Goal: Information Seeking & Learning: Learn about a topic

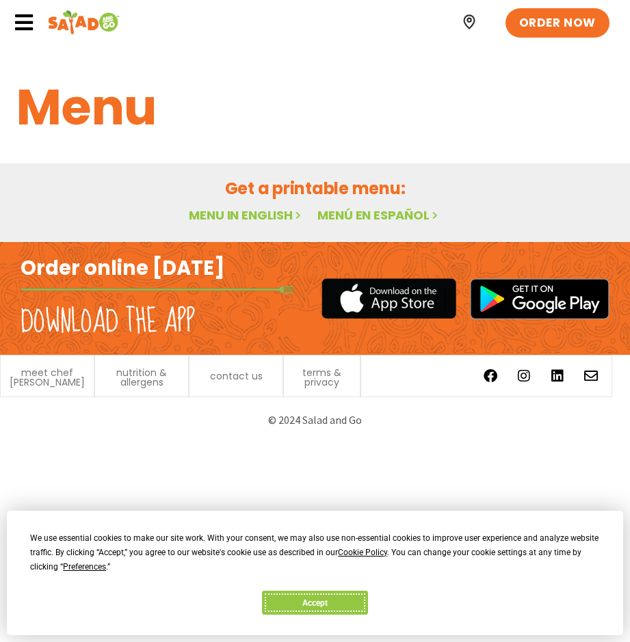
click at [288, 596] on button "Accept" at bounding box center [314, 603] width 105 height 24
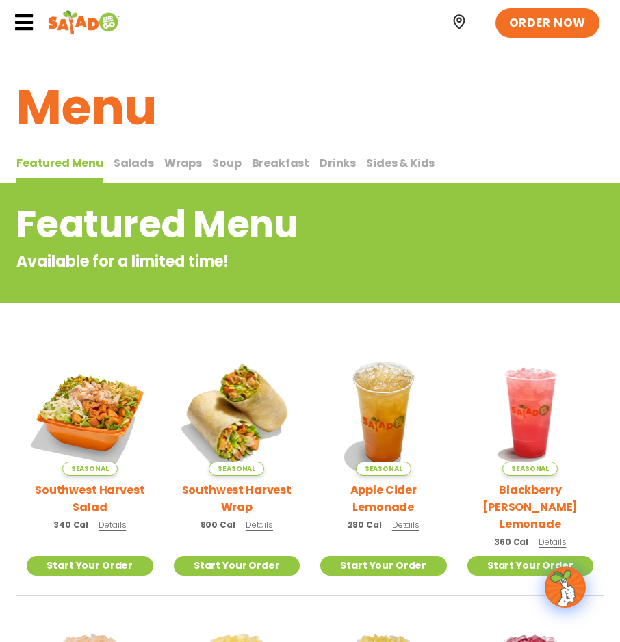
click at [268, 168] on span "Breakfast" at bounding box center [281, 163] width 58 height 16
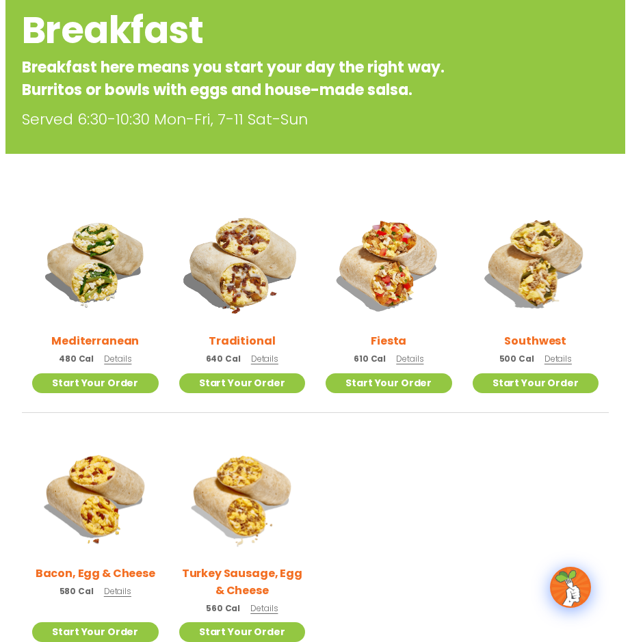
scroll to position [274, 0]
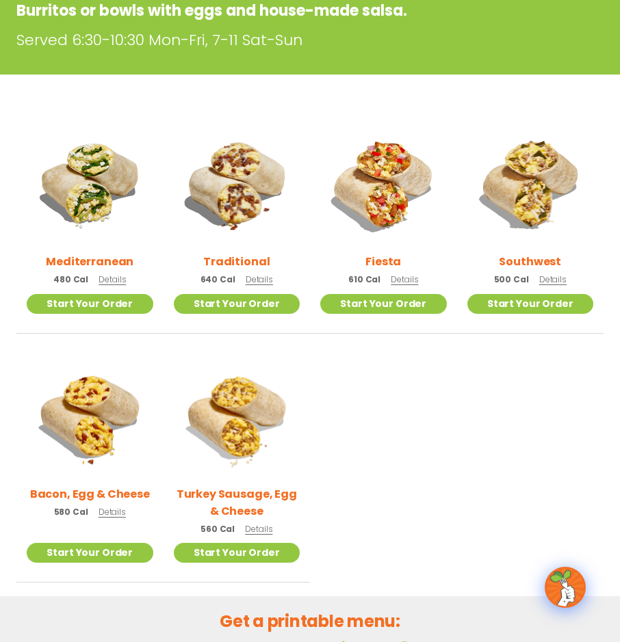
click at [103, 278] on span "Details" at bounding box center [111, 280] width 27 height 12
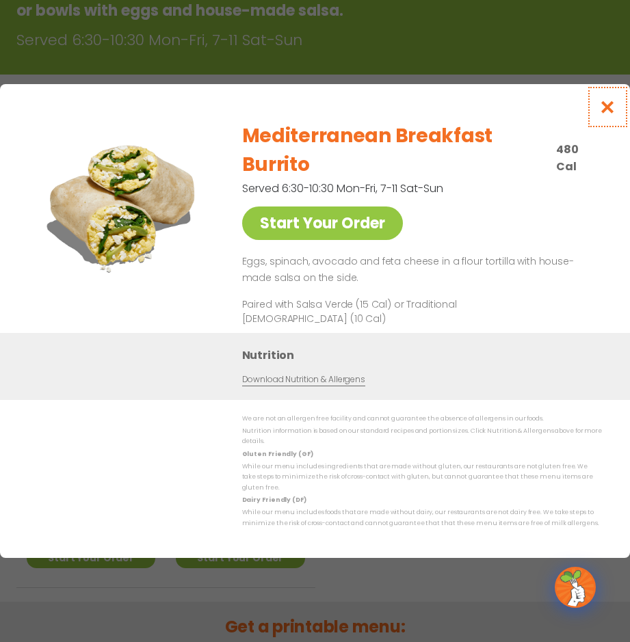
click at [606, 120] on button "Close modal" at bounding box center [607, 107] width 44 height 46
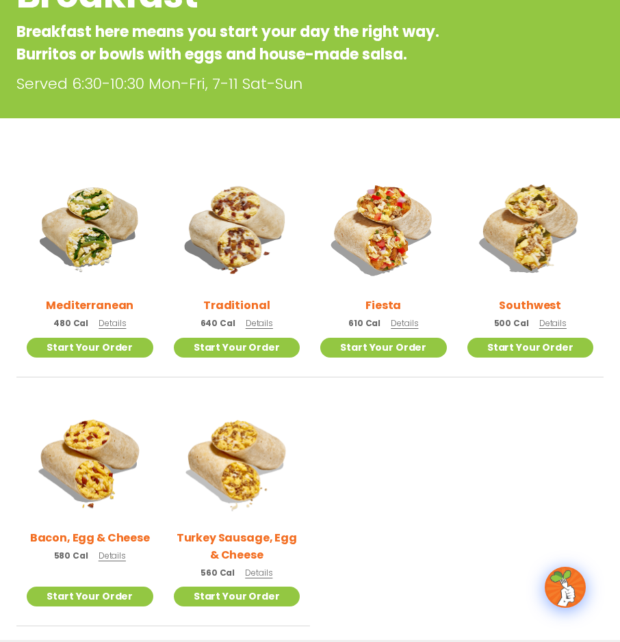
scroll to position [214, 0]
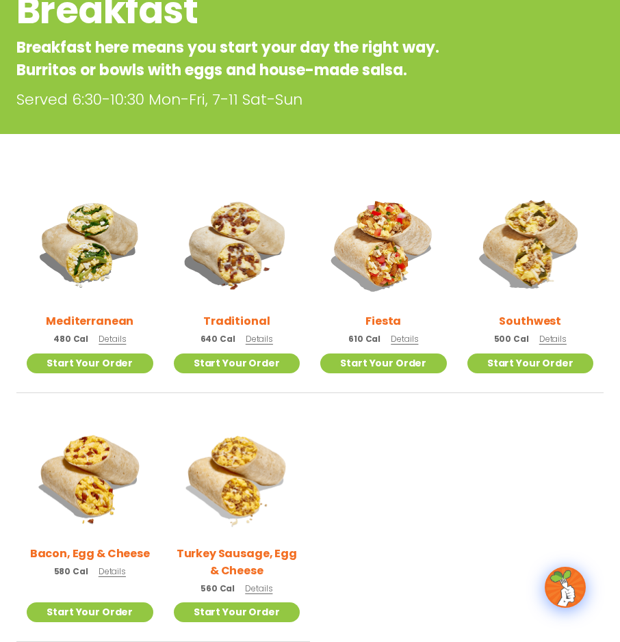
click at [401, 342] on span "Details" at bounding box center [403, 339] width 27 height 12
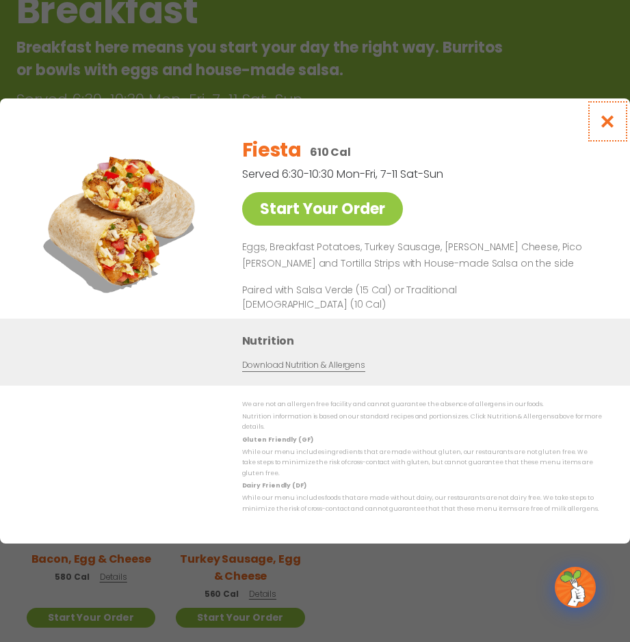
click at [609, 121] on icon "Close modal" at bounding box center [607, 121] width 17 height 14
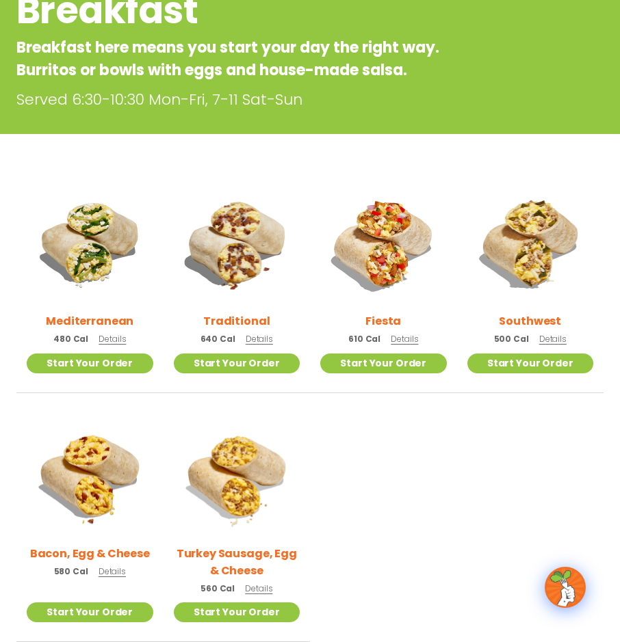
click at [553, 340] on span "Details" at bounding box center [552, 339] width 27 height 12
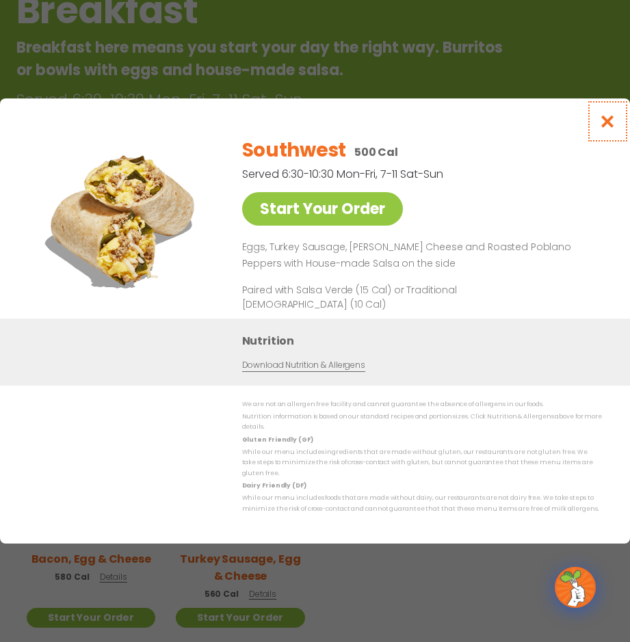
click at [615, 126] on icon "Close modal" at bounding box center [607, 121] width 17 height 14
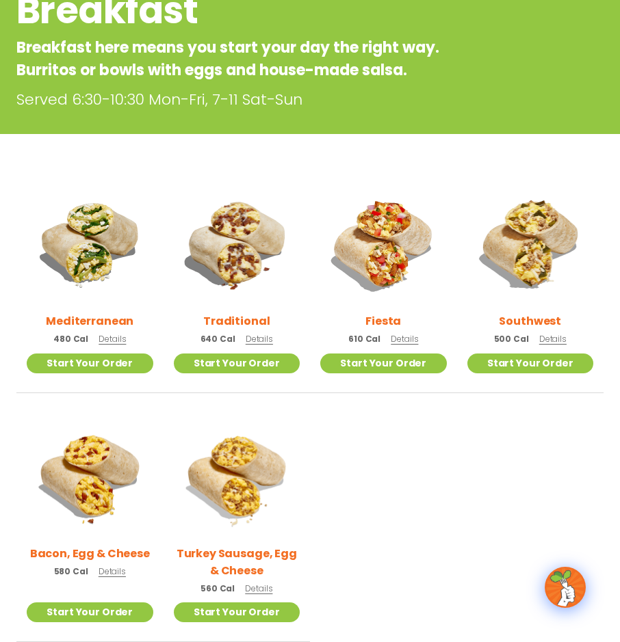
click at [406, 336] on span "Details" at bounding box center [403, 339] width 27 height 12
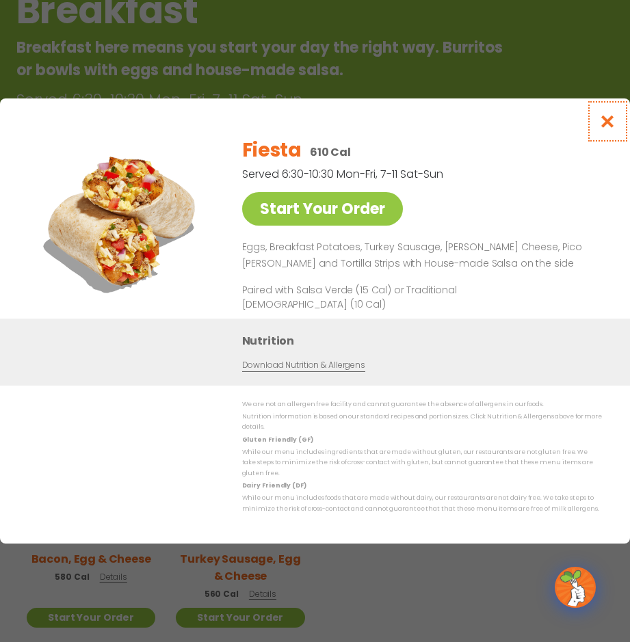
click at [612, 124] on icon "Close modal" at bounding box center [607, 121] width 17 height 14
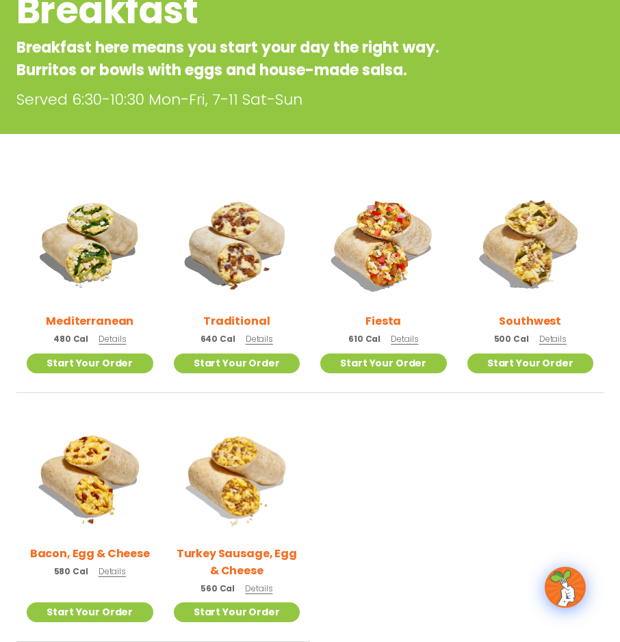
click at [550, 332] on p "500 Cal Details" at bounding box center [530, 339] width 72 height 14
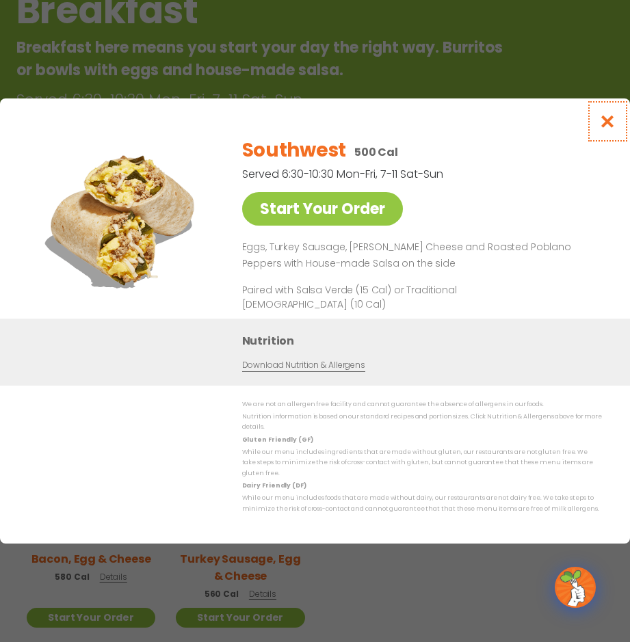
click at [607, 128] on icon "Close modal" at bounding box center [607, 121] width 17 height 14
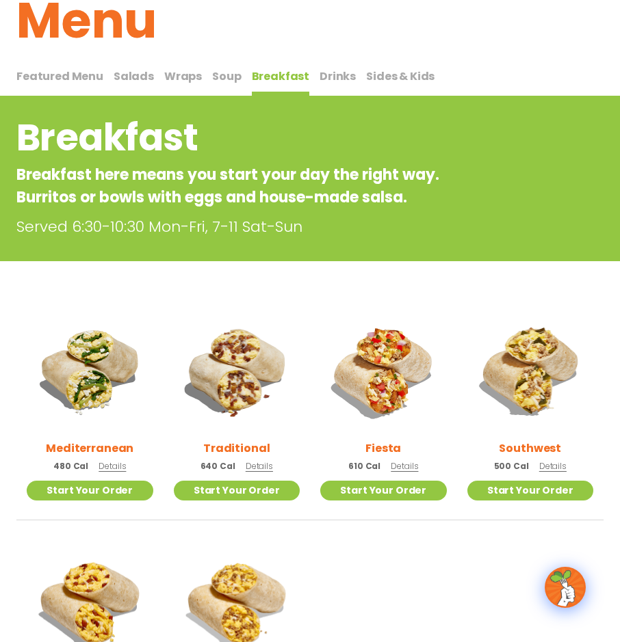
scroll to position [0, 0]
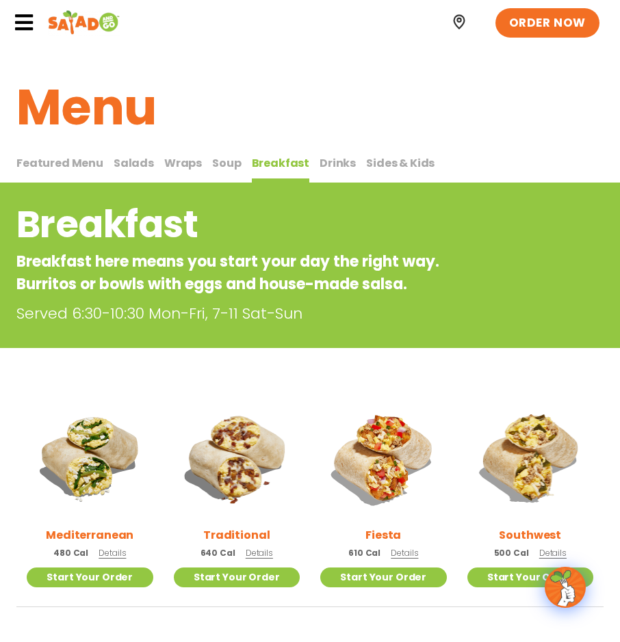
click at [319, 163] on span "Drinks" at bounding box center [337, 163] width 36 height 16
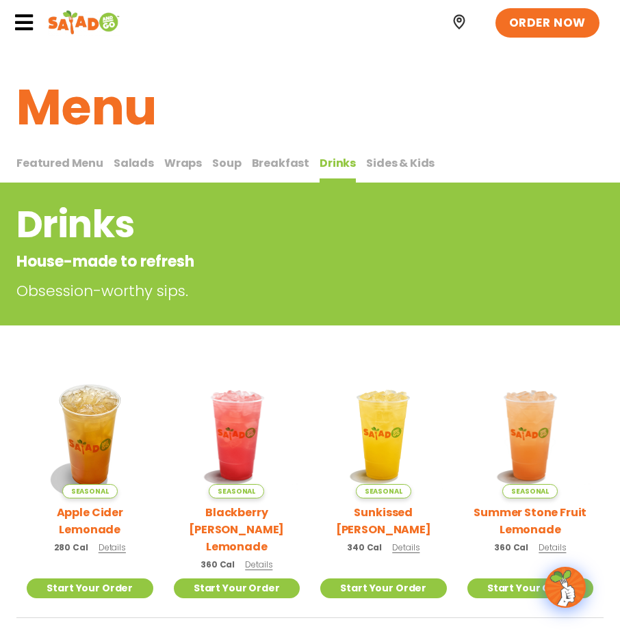
click at [132, 162] on span "Salads" at bounding box center [134, 163] width 40 height 16
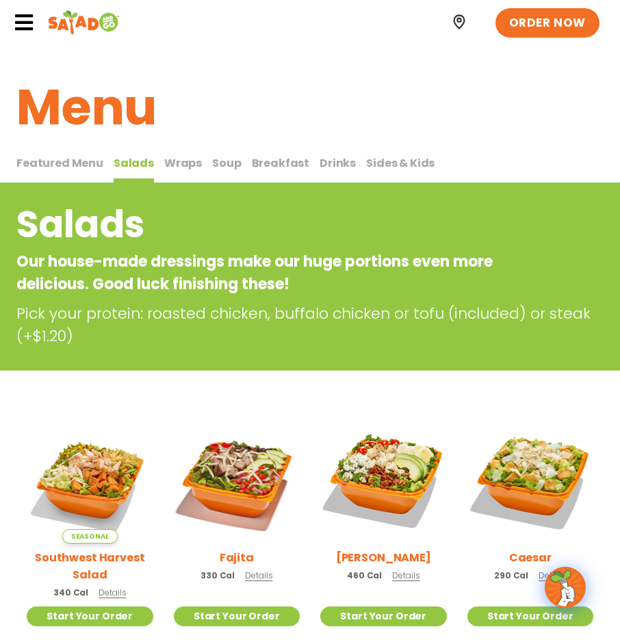
click at [273, 159] on span "Breakfast" at bounding box center [281, 163] width 58 height 16
